Goal: Task Accomplishment & Management: Use online tool/utility

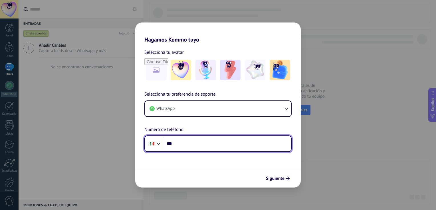
click at [211, 142] on input "***" at bounding box center [227, 143] width 127 height 13
type input "**********"
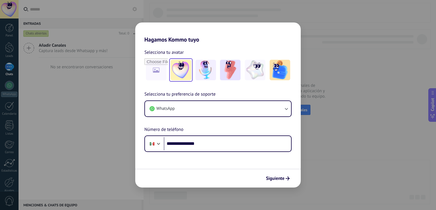
click at [184, 71] on img at bounding box center [180, 70] width 21 height 21
click at [283, 181] on span "Siguiente" at bounding box center [275, 179] width 19 height 4
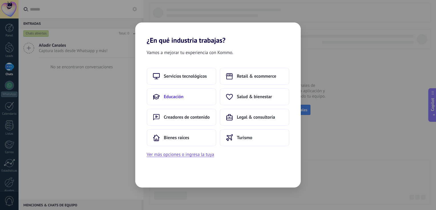
click at [194, 104] on button "Educación" at bounding box center [182, 96] width 70 height 17
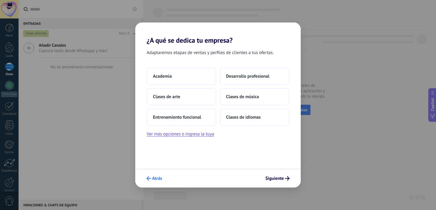
click at [158, 177] on span "Atrás" at bounding box center [157, 179] width 10 height 4
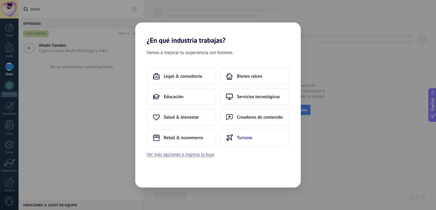
click at [245, 137] on span "Turismo" at bounding box center [244, 138] width 15 height 6
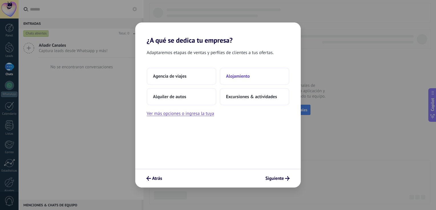
click at [236, 80] on button "Alojamiento" at bounding box center [254, 76] width 70 height 17
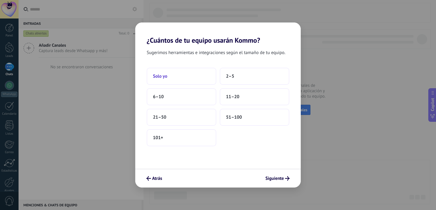
click at [180, 84] on button "Solo yo" at bounding box center [182, 76] width 70 height 17
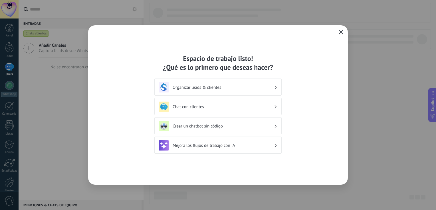
click at [341, 34] on icon "button" at bounding box center [340, 32] width 5 height 5
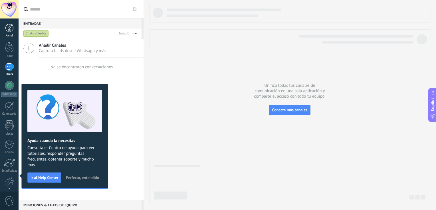
click at [9, 33] on link "Panel" at bounding box center [9, 31] width 19 height 14
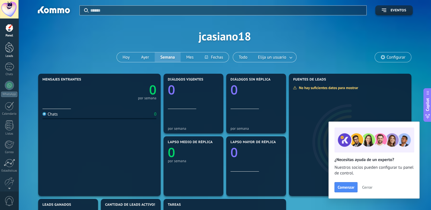
click at [7, 49] on div at bounding box center [9, 47] width 9 height 11
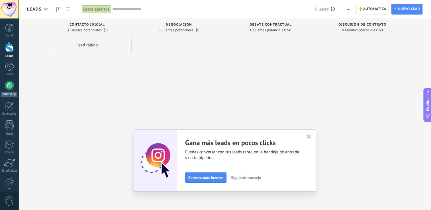
click at [13, 92] on div "WhatsApp" at bounding box center [9, 94] width 16 height 5
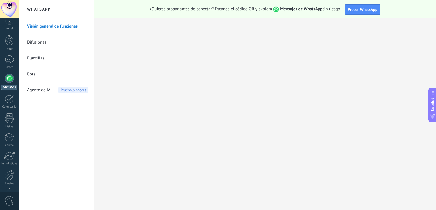
scroll to position [17, 0]
click at [7, 164] on div at bounding box center [10, 165] width 10 height 10
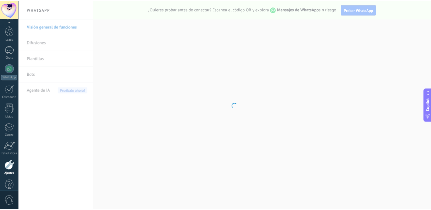
scroll to position [26, 0]
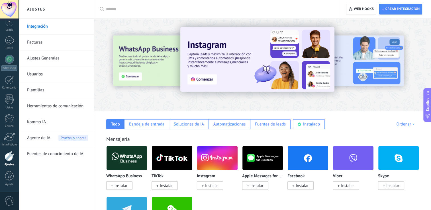
click at [127, 183] on span "Instalar" at bounding box center [119, 186] width 26 height 9
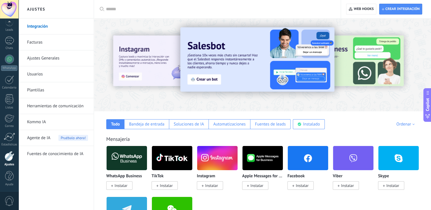
click at [125, 187] on span "Instalar" at bounding box center [121, 185] width 13 height 5
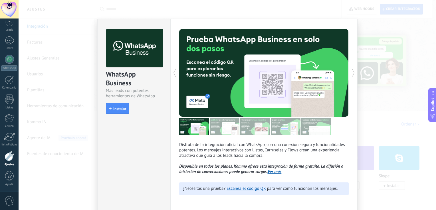
click at [400, 26] on div "WhatsApp Business Más leads con potentes herramientas de WhatsApp install Insta…" at bounding box center [227, 105] width 417 height 210
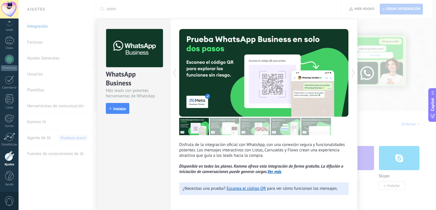
click at [400, 26] on div "WhatsApp Business Más leads con potentes herramientas de WhatsApp install Insta…" at bounding box center [227, 105] width 417 height 210
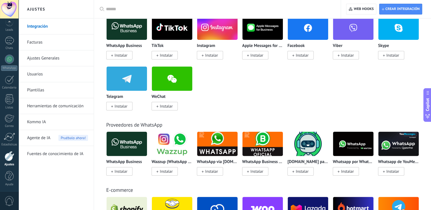
scroll to position [0, 0]
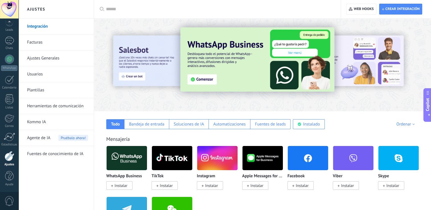
click at [195, 5] on div at bounding box center [219, 9] width 227 height 18
click at [132, 5] on div at bounding box center [219, 9] width 227 height 18
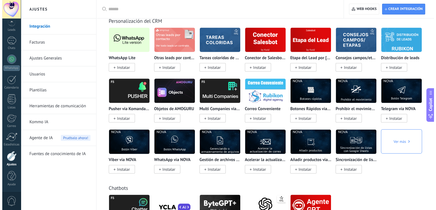
scroll to position [1194, 0]
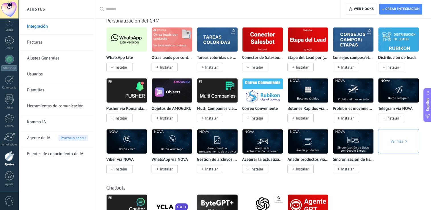
click at [120, 70] on span "Instalar" at bounding box center [121, 67] width 13 height 5
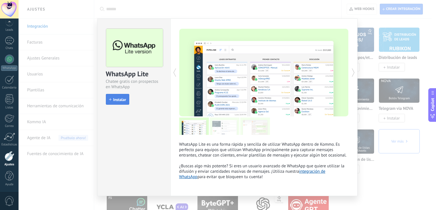
click at [117, 98] on span "Instalar" at bounding box center [119, 100] width 13 height 4
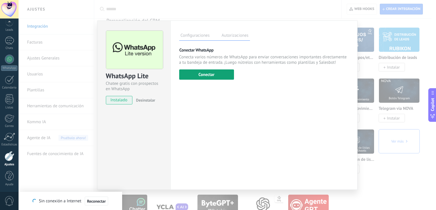
click at [203, 74] on button "Conectar" at bounding box center [206, 75] width 55 height 10
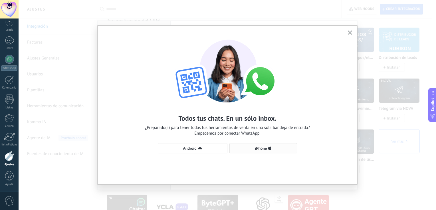
click at [271, 147] on span "iPhone" at bounding box center [262, 148] width 61 height 5
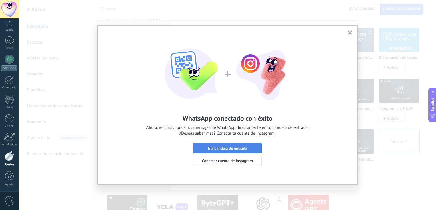
click at [243, 145] on button "Ir a bandeja de entrada" at bounding box center [227, 148] width 68 height 10
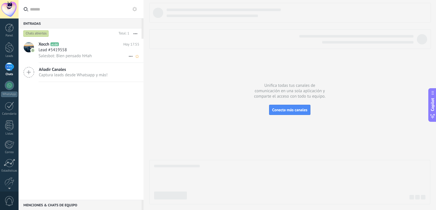
click at [127, 56] on icon at bounding box center [130, 56] width 7 height 7
click at [138, 59] on span "Conversación cerrada" at bounding box center [156, 59] width 39 height 11
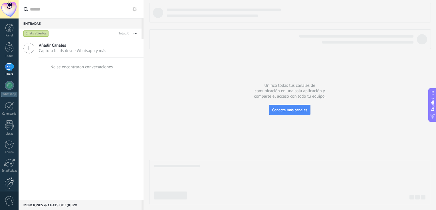
click at [8, 180] on div at bounding box center [10, 183] width 10 height 10
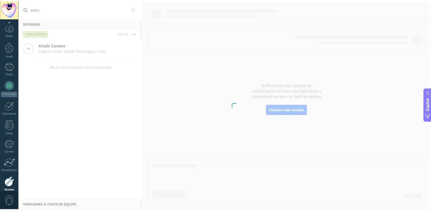
scroll to position [26, 0]
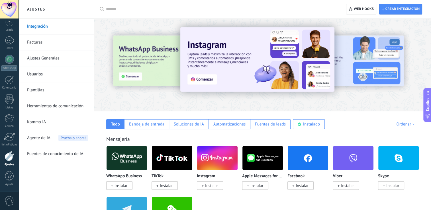
click at [175, 5] on div at bounding box center [219, 9] width 227 height 18
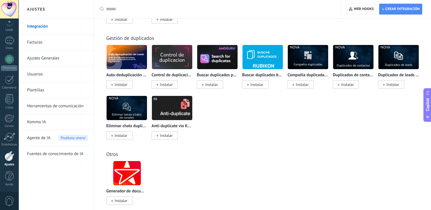
scroll to position [2145, 0]
